Goal: Obtain resource: Obtain resource

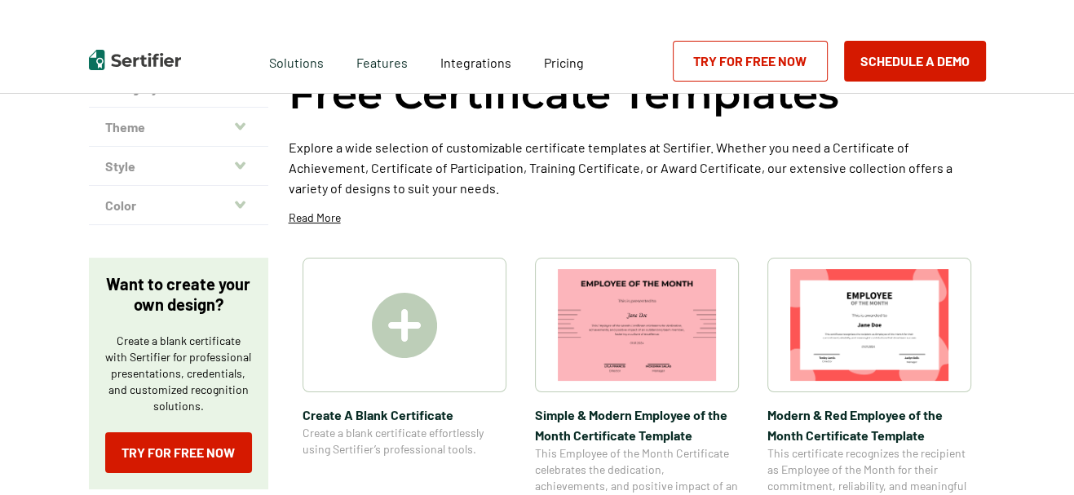
scroll to position [181, 0]
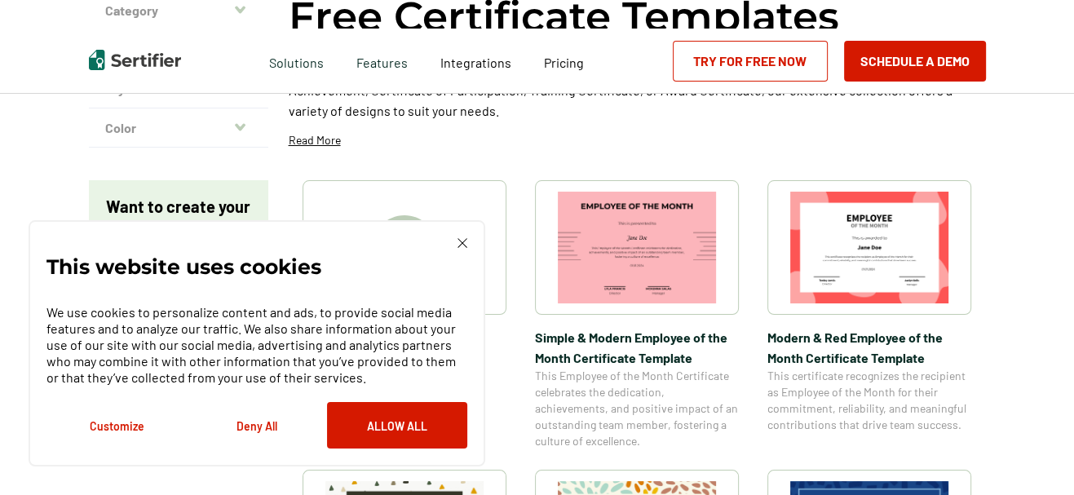
click at [457, 249] on div "This website uses cookies We use cookies to personalize content and ads, to pro…" at bounding box center [256, 343] width 421 height 210
click at [466, 246] on img at bounding box center [463, 243] width 10 height 10
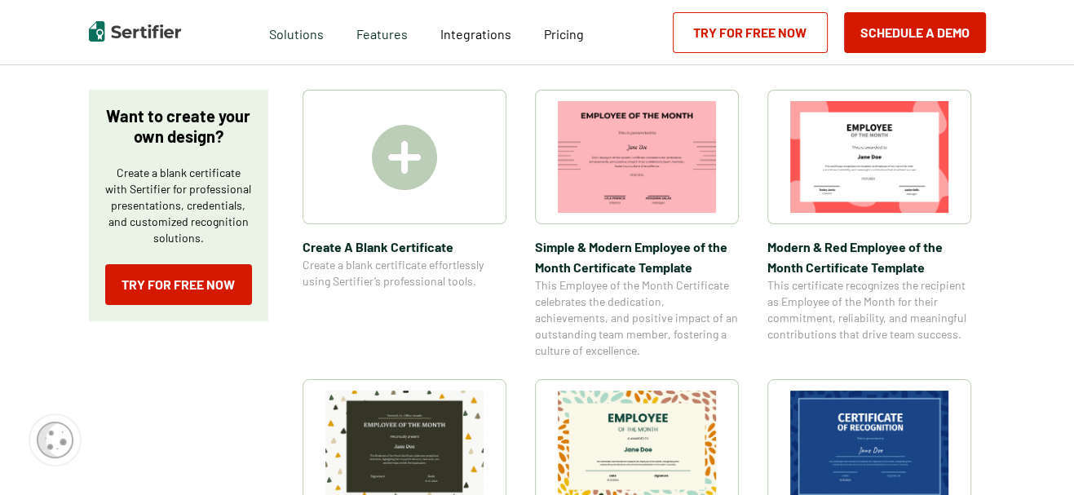
scroll to position [362, 0]
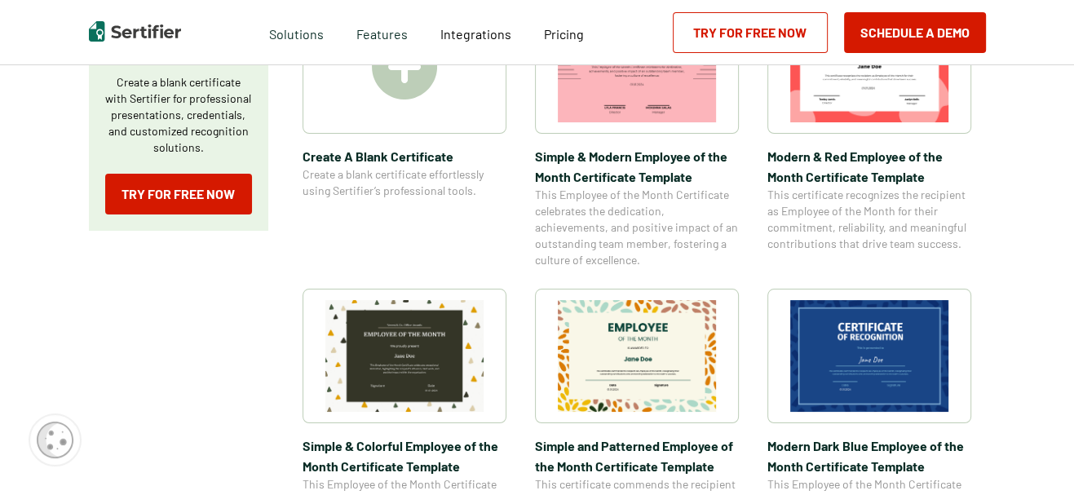
click at [869, 348] on img at bounding box center [869, 356] width 158 height 112
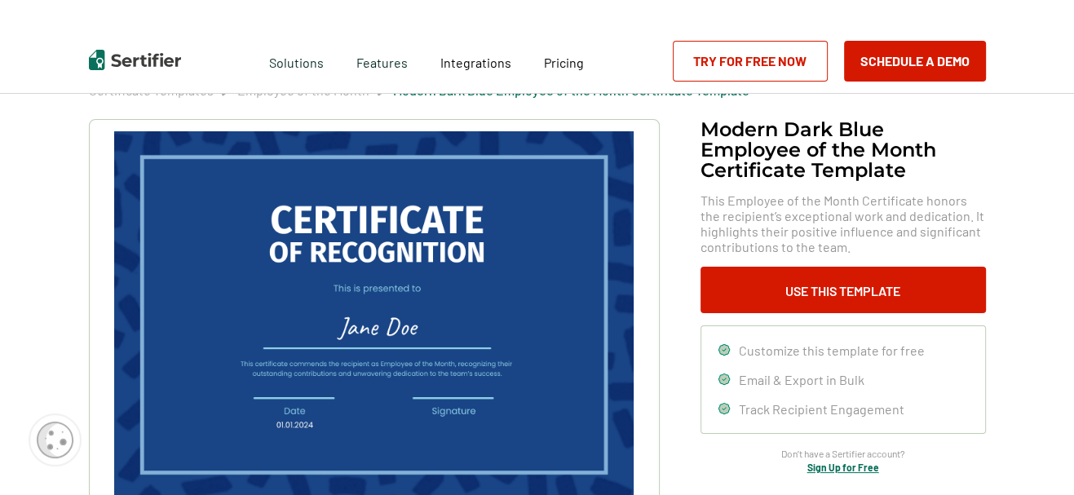
scroll to position [90, 0]
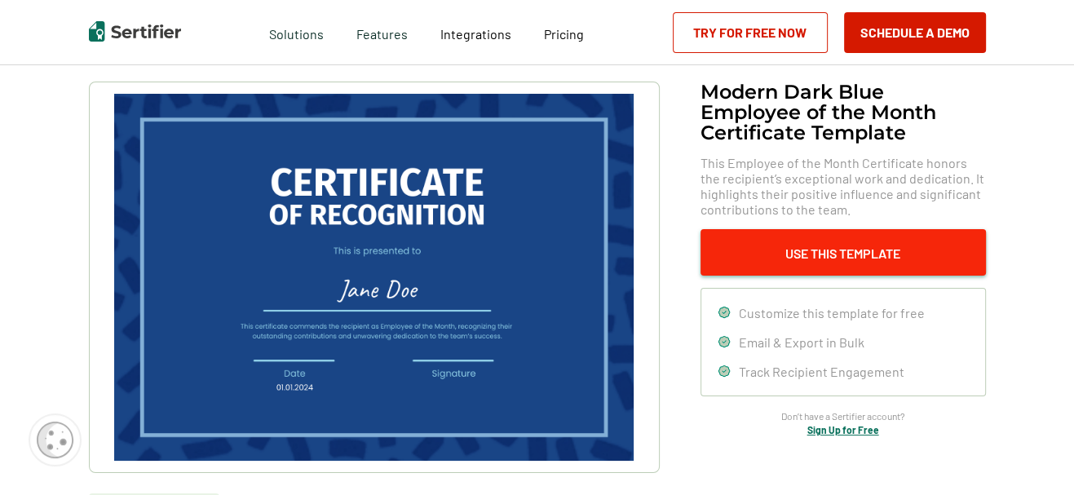
click at [759, 268] on button "Use This Template" at bounding box center [844, 252] width 286 height 46
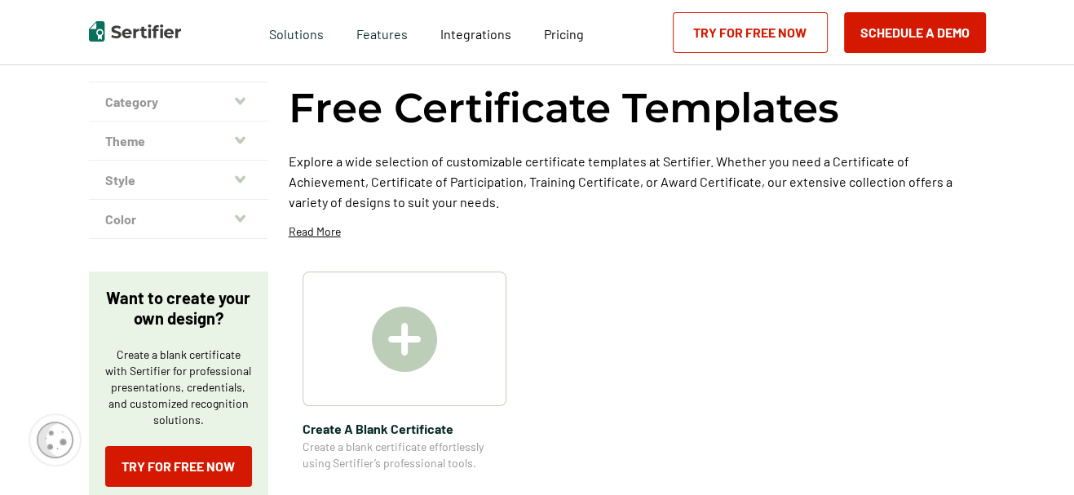
scroll to position [362, 0]
